Goal: Book appointment/travel/reservation

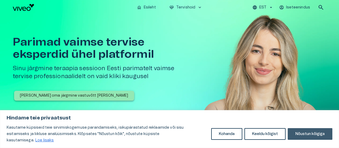
click at [307, 137] on button "Nõustun kõigiga" at bounding box center [309, 134] width 45 height 12
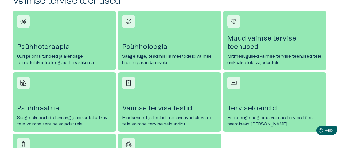
scroll to position [292, 0]
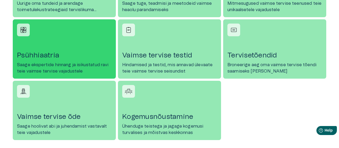
click at [62, 59] on h4 "Psühhiaatria" at bounding box center [64, 55] width 94 height 8
